Goal: Task Accomplishment & Management: Use online tool/utility

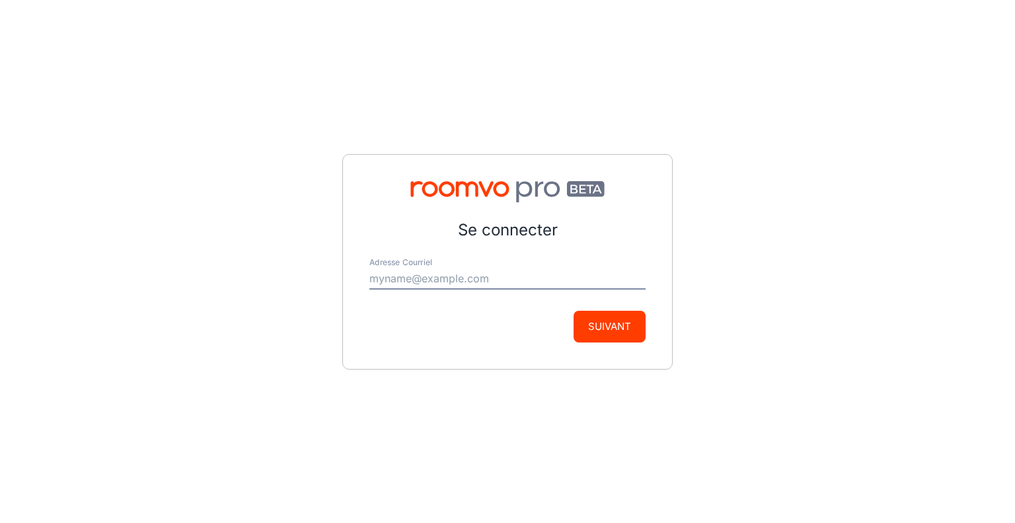
click at [550, 294] on form "Se connecter Adresse Courriel Suivant" at bounding box center [508, 280] width 276 height 124
click at [539, 285] on input "Adresse Courriel" at bounding box center [508, 278] width 276 height 21
type input "[EMAIL_ADDRESS][DOMAIN_NAME]"
click at [608, 325] on button "Suivant" at bounding box center [610, 327] width 72 height 32
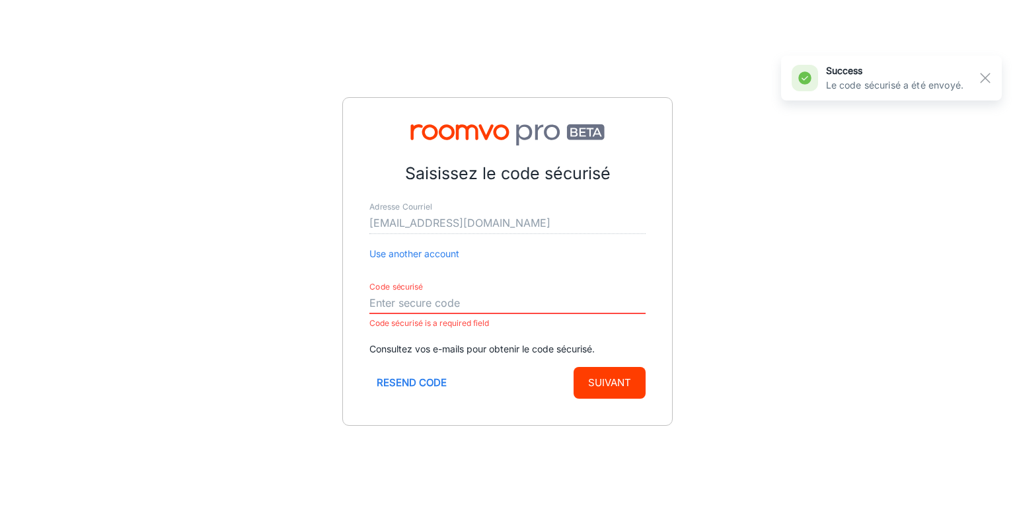
paste input "596991"
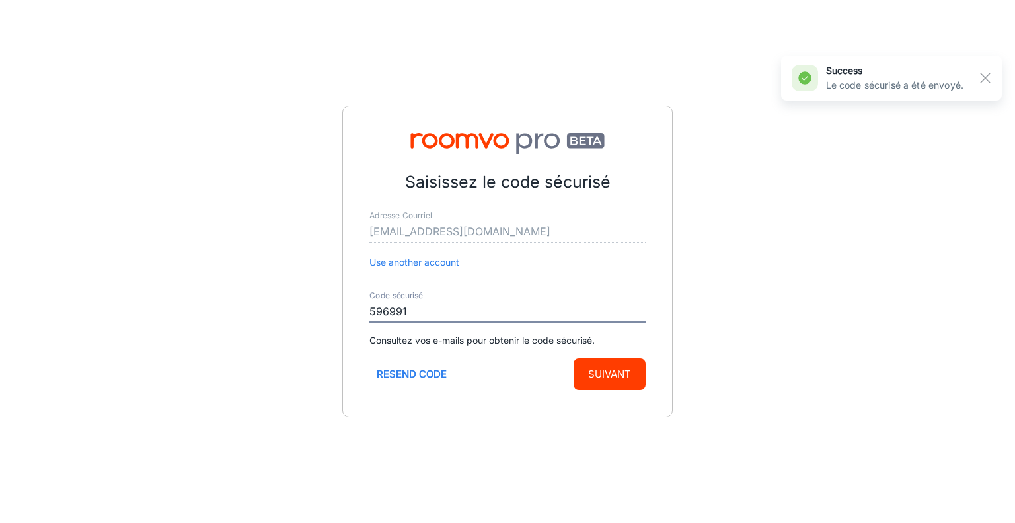
type input "596991"
click at [609, 386] on button "Suivant" at bounding box center [610, 374] width 72 height 32
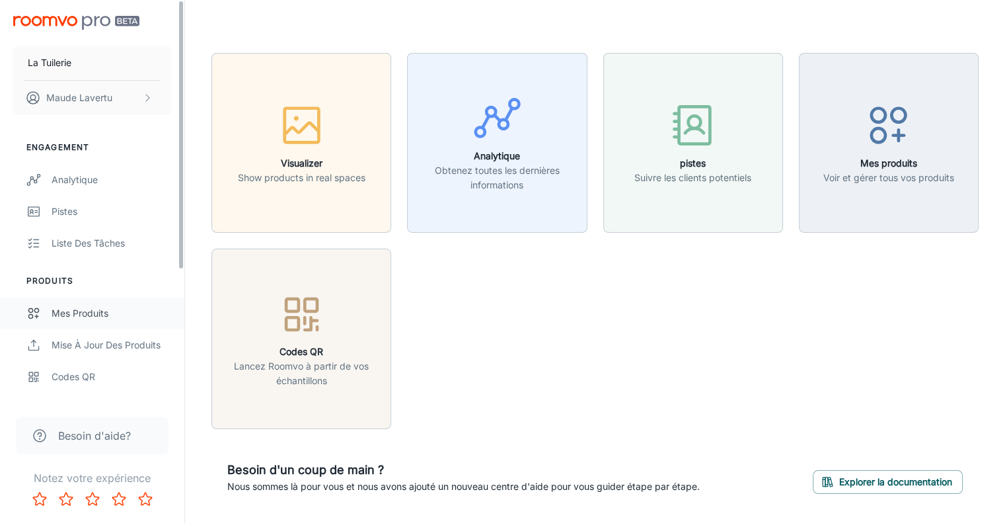
click at [103, 314] on div "Mes produits" at bounding box center [112, 313] width 120 height 15
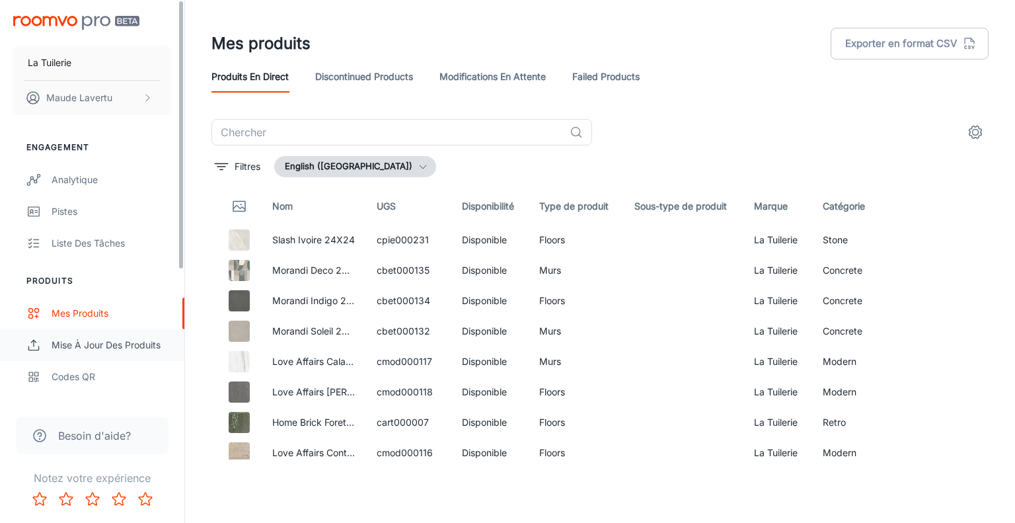
click at [141, 352] on link "Mise à jour des produits" at bounding box center [92, 345] width 184 height 32
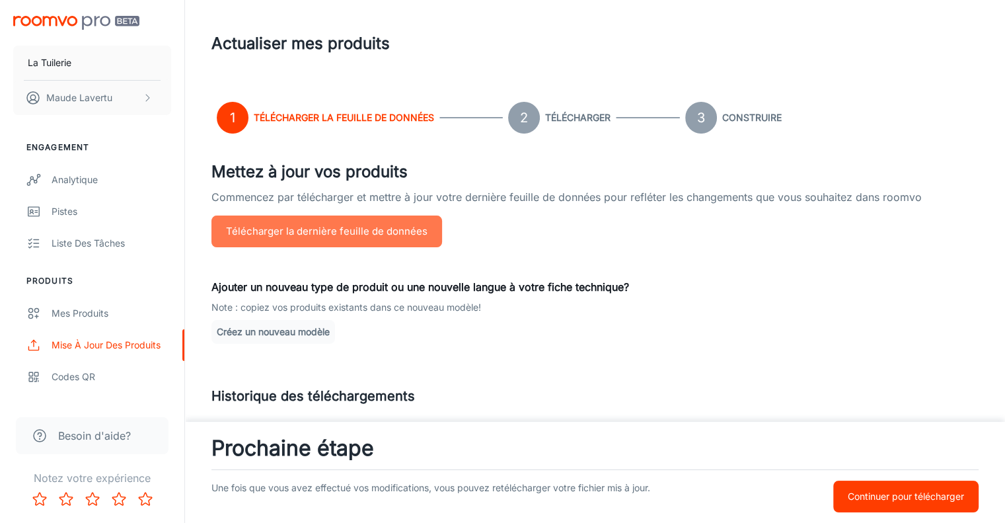
click at [399, 217] on button "Télécharger la dernière feuille de données" at bounding box center [327, 232] width 231 height 32
